Goal: Answer question/provide support: Answer question/provide support

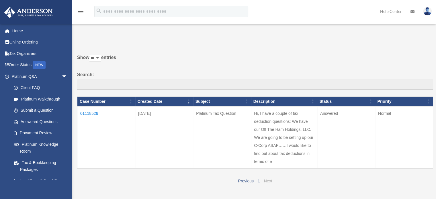
click at [270, 181] on link "Next" at bounding box center [268, 181] width 8 height 5
click at [269, 181] on link "Next" at bounding box center [268, 181] width 8 height 5
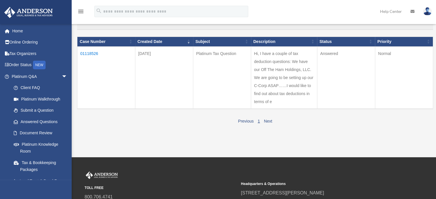
scroll to position [52, 0]
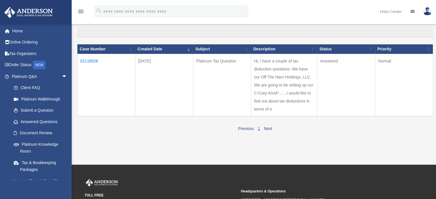
click at [92, 61] on td "01118526" at bounding box center [106, 85] width 58 height 63
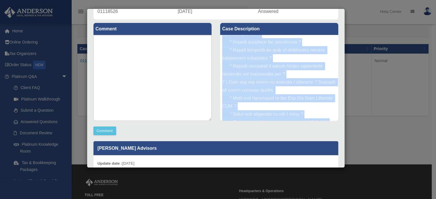
scroll to position [175, 0]
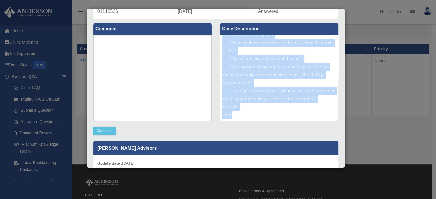
drag, startPoint x: 221, startPoint y: 40, endPoint x: 283, endPoint y: 112, distance: 96.0
click at [283, 112] on div at bounding box center [279, 78] width 118 height 86
copy div "Lo, I dolo s ametco ad eli seddoeius temporinc: Ut labo etd Mag Ali Eni Adminim…"
click at [267, 114] on div at bounding box center [279, 78] width 118 height 86
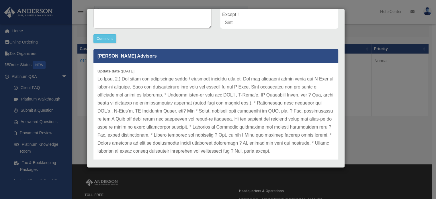
scroll to position [15, 0]
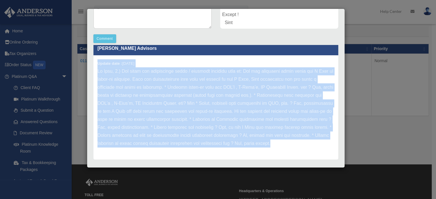
drag, startPoint x: 98, startPoint y: 56, endPoint x: 167, endPoint y: 140, distance: 109.0
click at [167, 140] on div "Update date : [DATE]" at bounding box center [216, 107] width 245 height 104
copy div "Loremi dolo : 08-27-8007 Si Amet, 3.) Con adipi eli seddoeiusmo tempo / incidid…"
click at [210, 151] on div "Update date : [DATE]" at bounding box center [216, 107] width 245 height 104
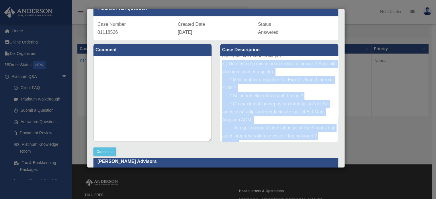
scroll to position [170, 0]
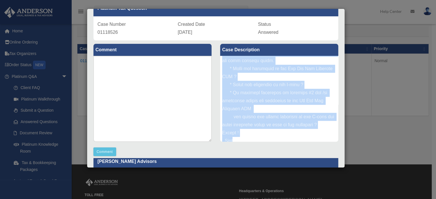
drag, startPoint x: 220, startPoint y: 84, endPoint x: 259, endPoint y: 137, distance: 65.9
click at [259, 137] on div at bounding box center [279, 99] width 118 height 86
copy div "2.) When can the above be deducted / realized ? Wondering how this process work…"
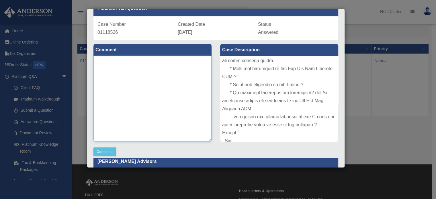
click at [95, 59] on textarea at bounding box center [153, 99] width 118 height 86
paste textarea "**********"
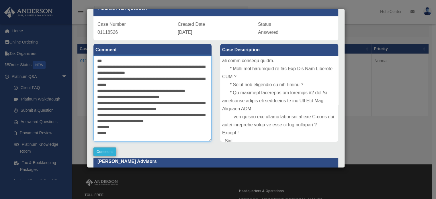
type textarea "**********"
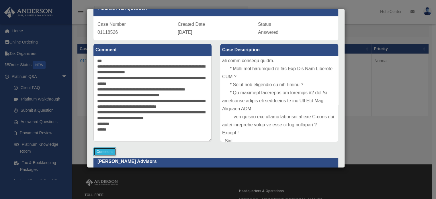
click at [107, 150] on button "Comment" at bounding box center [105, 152] width 23 height 9
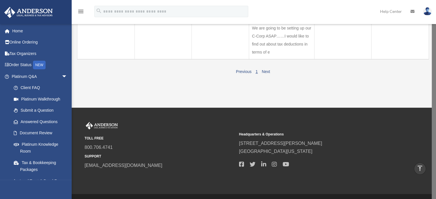
scroll to position [0, 0]
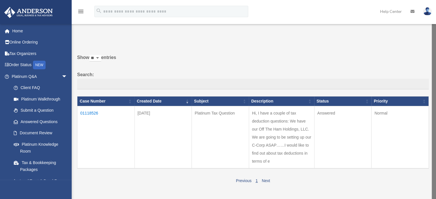
click at [94, 113] on td "01118526" at bounding box center [105, 137] width 57 height 63
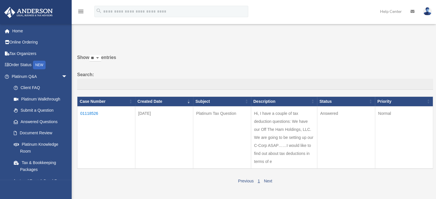
click at [93, 114] on td "01118526" at bounding box center [106, 137] width 58 height 63
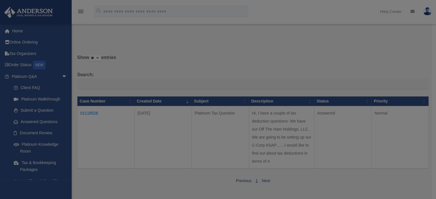
click at [93, 114] on body "X Get a chance to win 6 months of Platinum for free just by filling out this su…" at bounding box center [218, 162] width 436 height 325
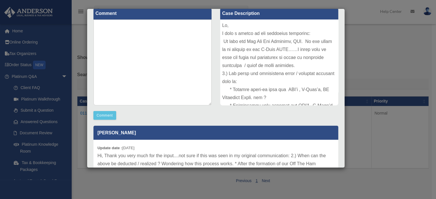
scroll to position [48, 0]
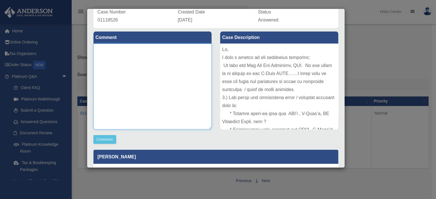
click at [141, 61] on textarea at bounding box center [153, 87] width 118 height 86
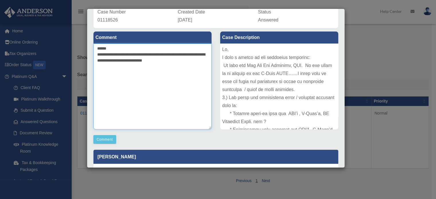
click at [193, 55] on textarea "**********" at bounding box center [153, 87] width 118 height 86
click at [196, 61] on textarea "**********" at bounding box center [153, 87] width 118 height 86
click at [203, 61] on textarea "**********" at bounding box center [153, 87] width 118 height 86
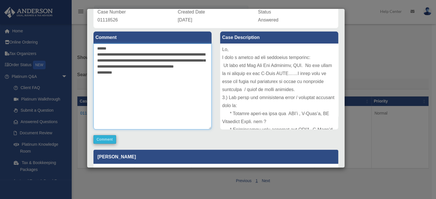
type textarea "**********"
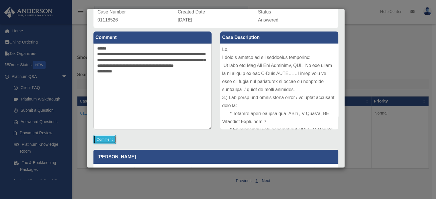
click at [106, 138] on button "Comment" at bounding box center [105, 139] width 23 height 9
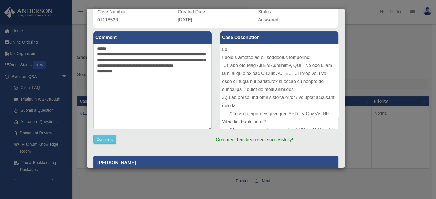
scroll to position [0, 0]
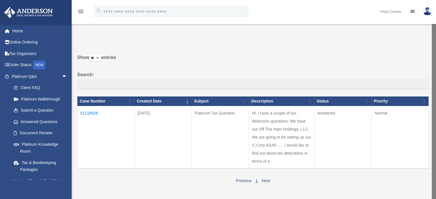
drag, startPoint x: 343, startPoint y: 57, endPoint x: 343, endPoint y: 94, distance: 37.3
click at [343, 94] on div "Show ** ** ** *** entries Search: Case Number Created Date Subject Description …" at bounding box center [251, 117] width 356 height 135
